Goal: Information Seeking & Learning: Understand process/instructions

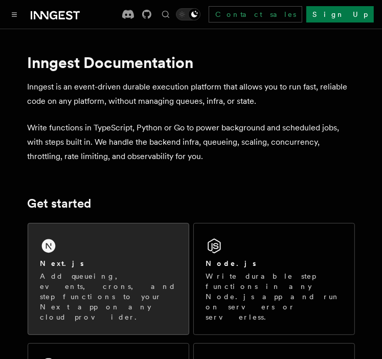
click at [117, 279] on p "Add queueing, events, crons, and step functions to your Next app on any cloud p…" at bounding box center [108, 296] width 136 height 51
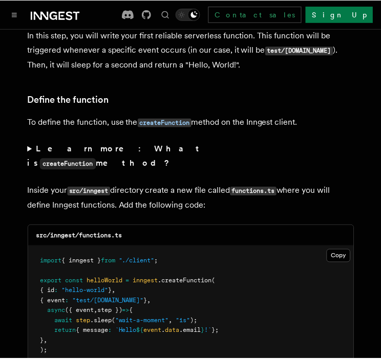
scroll to position [1761, 0]
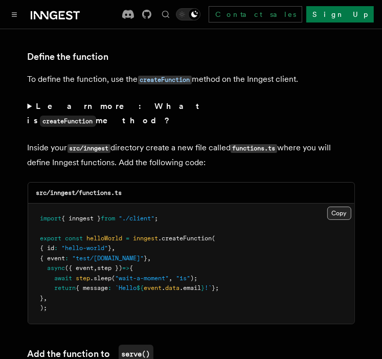
click at [340, 207] on button "Copy Copied" at bounding box center [339, 213] width 24 height 13
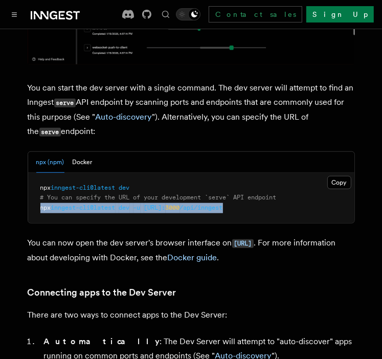
drag, startPoint x: 275, startPoint y: 193, endPoint x: 36, endPoint y: 196, distance: 239.5
click at [36, 196] on pre "npx inngest-cli@latest dev # You can specify the URL of your development `serve…" at bounding box center [191, 198] width 326 height 51
copy span "npx inngest-cli@latest dev -u [URL]: 3000 /api/inngest"
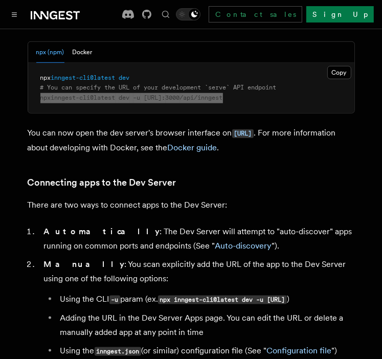
scroll to position [449, 0]
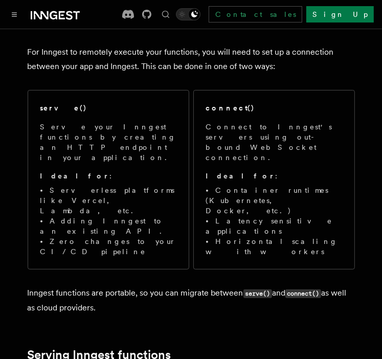
scroll to position [100, 0]
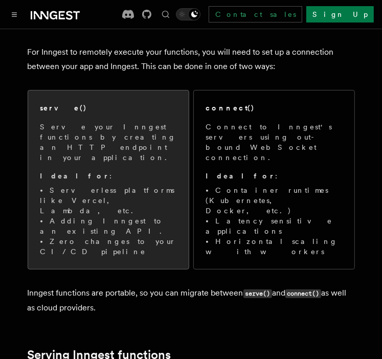
click at [106, 216] on li "Adding Inngest to an existing API." at bounding box center [108, 226] width 136 height 20
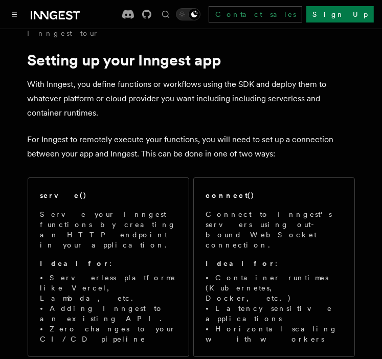
scroll to position [9, 0]
